Goal: Information Seeking & Learning: Learn about a topic

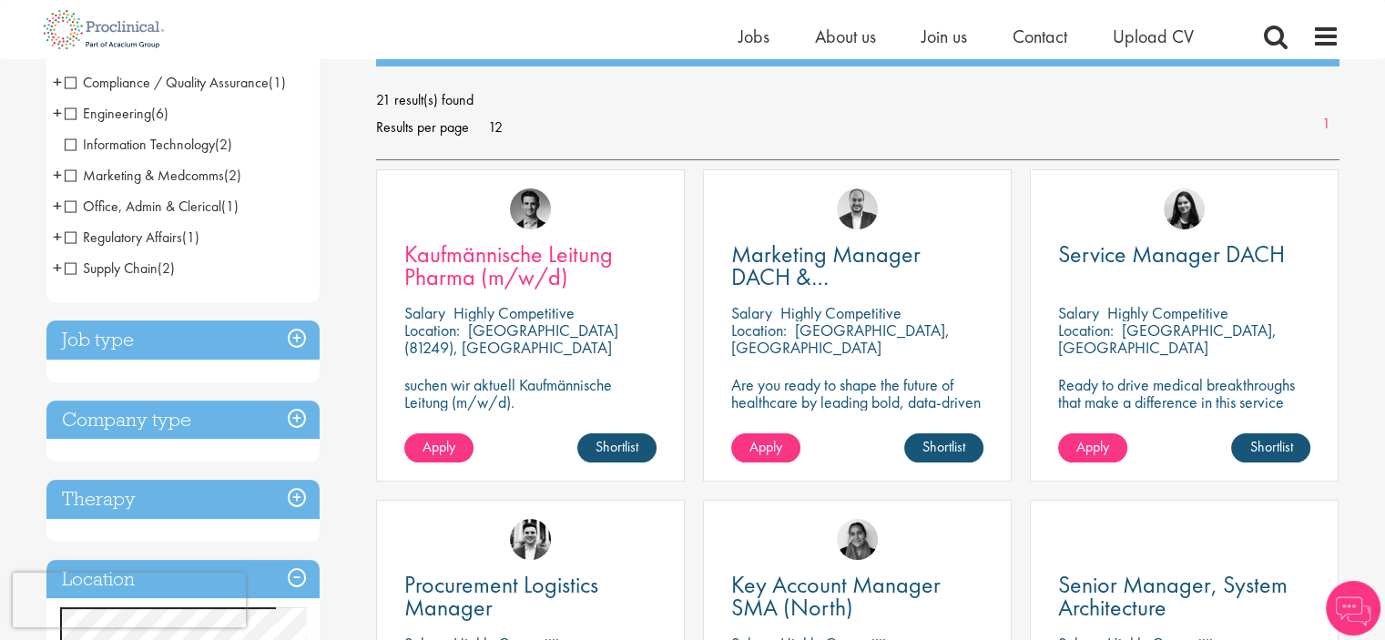
scroll to position [273, 0]
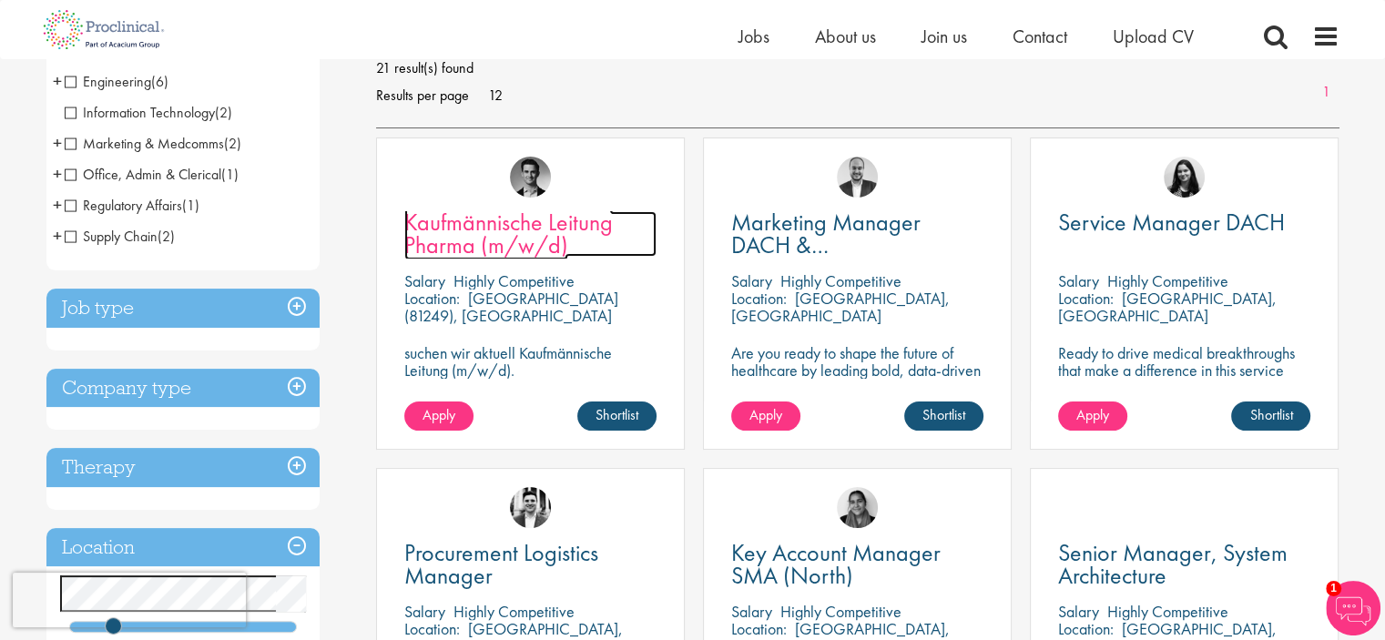
click at [594, 225] on span "Kaufmännische Leitung Pharma (m/w/d)" at bounding box center [508, 234] width 208 height 54
